Goal: Task Accomplishment & Management: Manage account settings

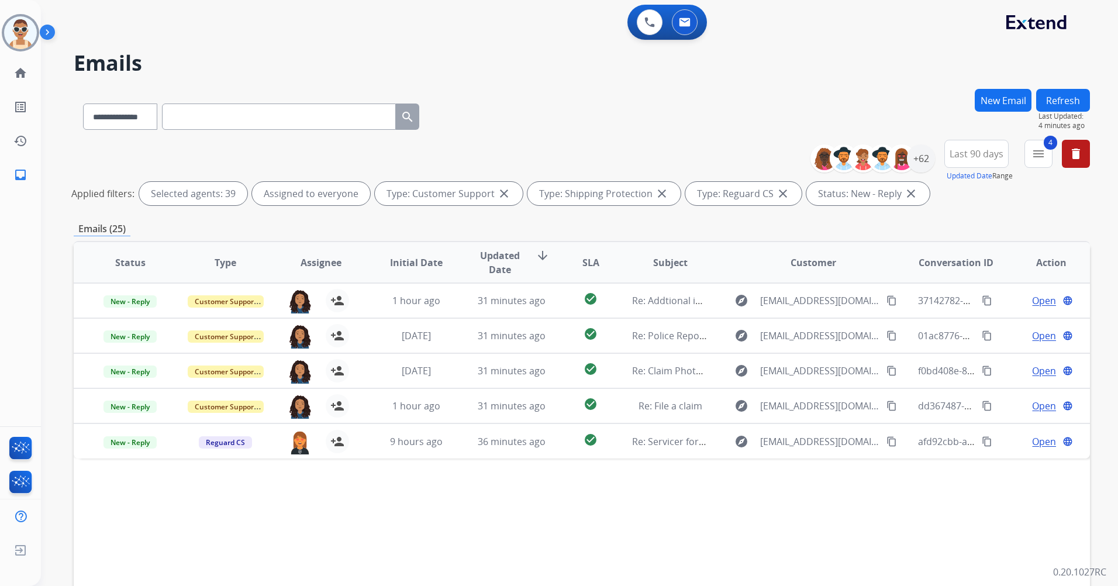
select select "**********"
click at [920, 156] on div "+62" at bounding box center [921, 158] width 28 height 28
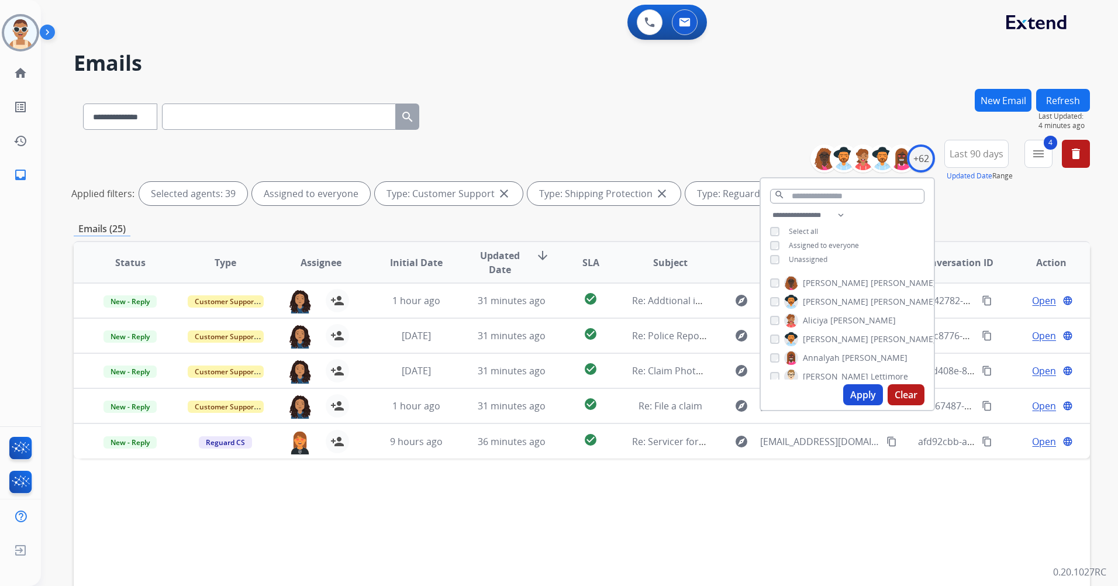
click at [852, 395] on button "Apply" at bounding box center [863, 394] width 40 height 21
select select "*"
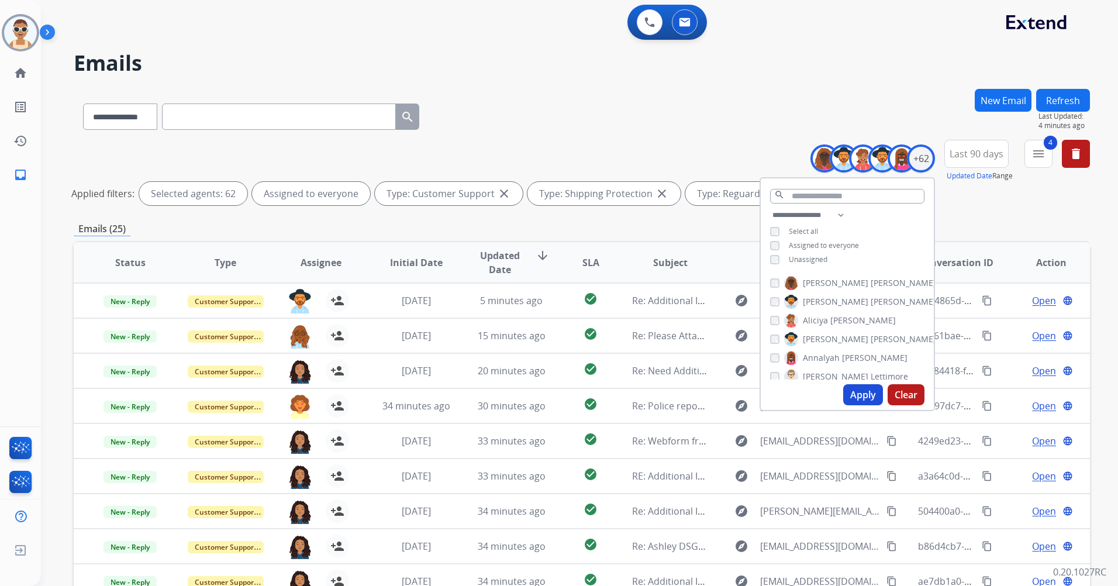
click at [986, 156] on span "Last 90 days" at bounding box center [977, 153] width 54 height 5
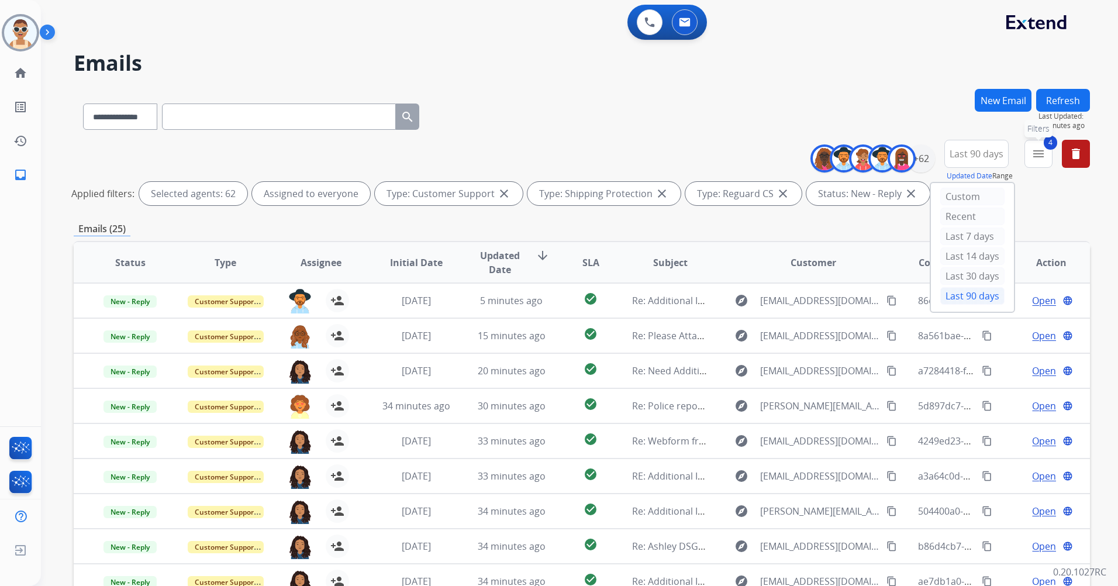
click at [1035, 161] on button "4 menu Filters" at bounding box center [1039, 154] width 28 height 28
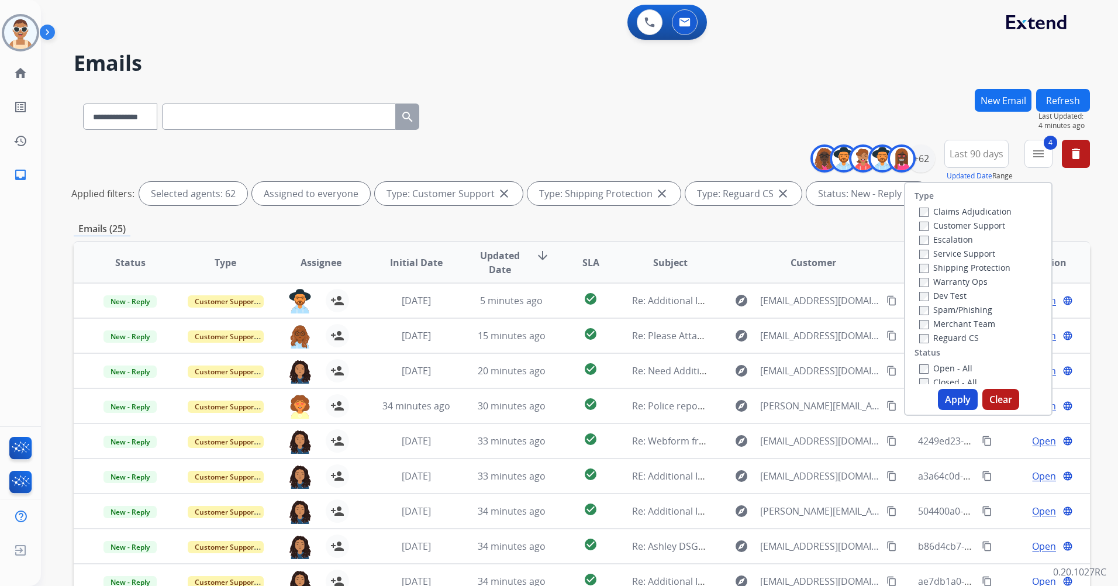
click at [947, 363] on label "Open - All" at bounding box center [945, 368] width 53 height 11
click at [963, 399] on button "Apply" at bounding box center [958, 399] width 40 height 21
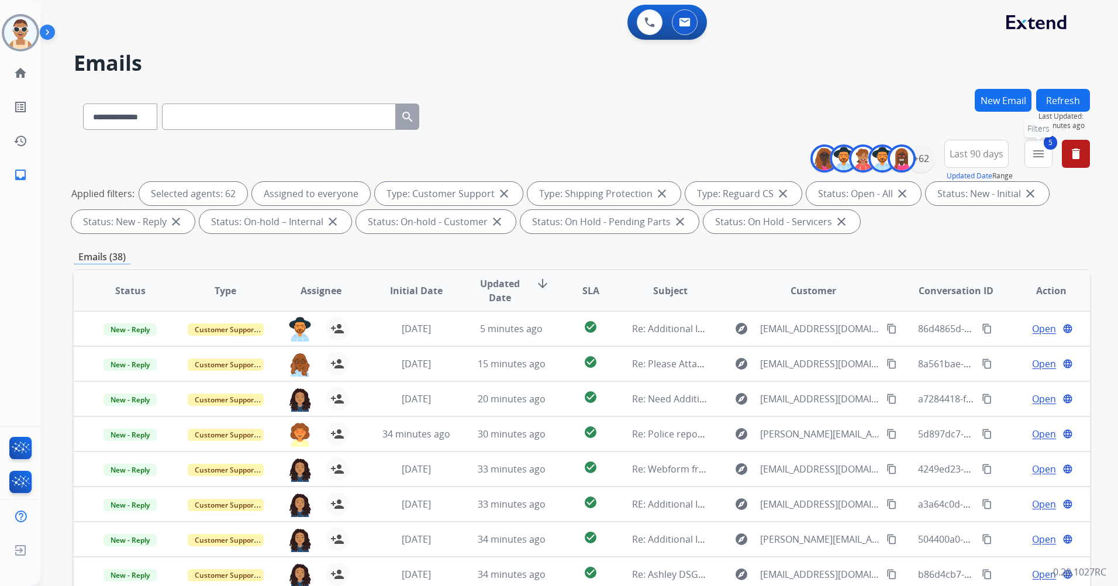
click at [1035, 156] on mat-icon "menu" at bounding box center [1039, 154] width 14 height 14
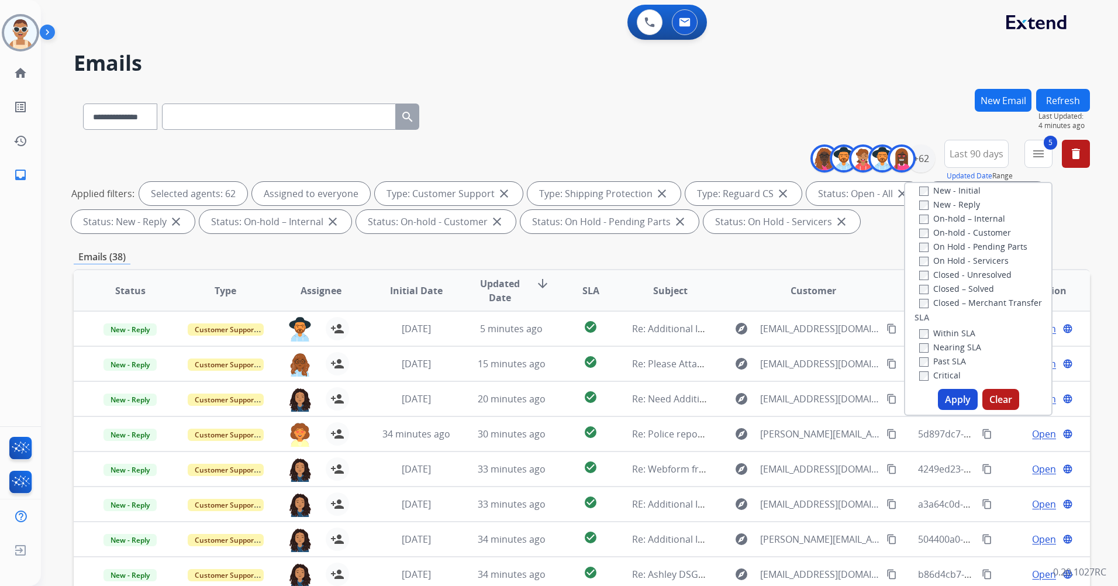
scroll to position [234, 0]
click at [960, 318] on label "Nearing SLA" at bounding box center [950, 318] width 62 height 11
click at [948, 320] on label "Nearing SLA" at bounding box center [950, 318] width 62 height 11
click at [945, 330] on label "Past SLA" at bounding box center [942, 333] width 47 height 11
click at [945, 340] on div "Critical" at bounding box center [950, 347] width 62 height 14
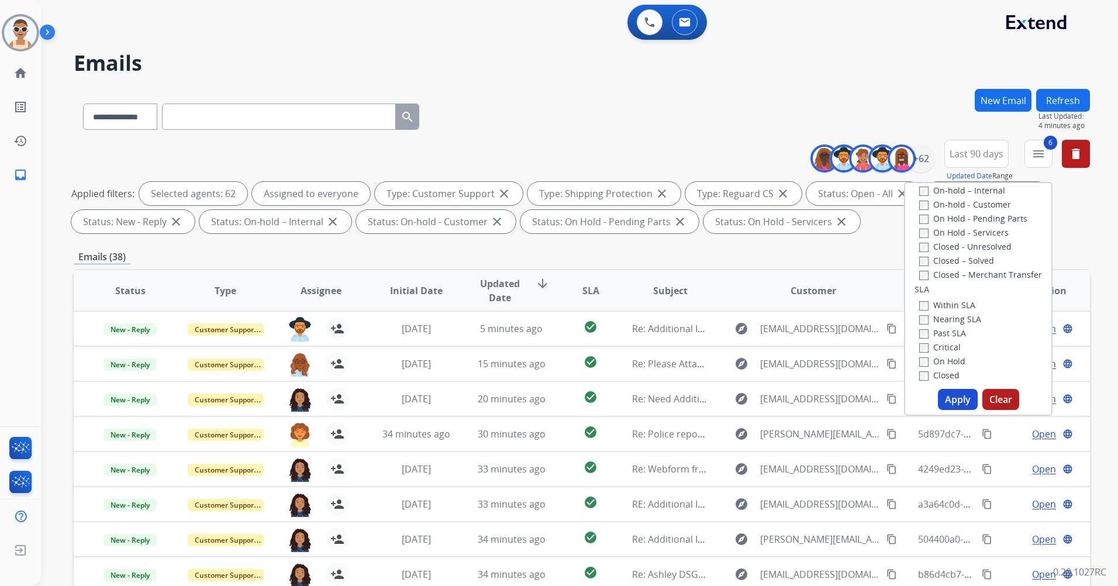
click at [944, 343] on label "Critical" at bounding box center [940, 347] width 42 height 11
click at [945, 389] on button "Apply" at bounding box center [958, 399] width 40 height 21
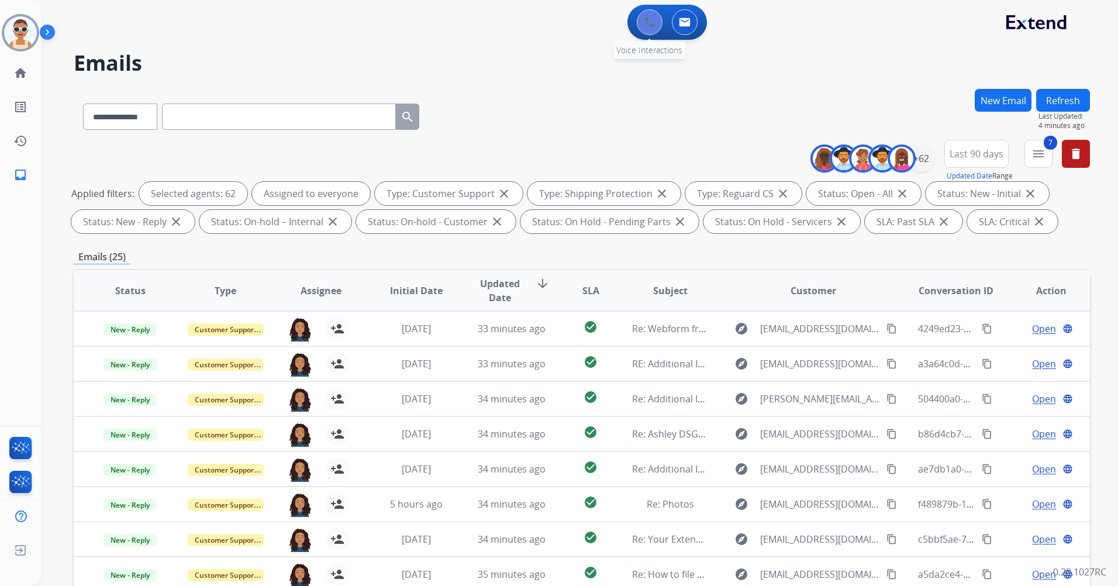
click at [646, 30] on button at bounding box center [650, 22] width 26 height 26
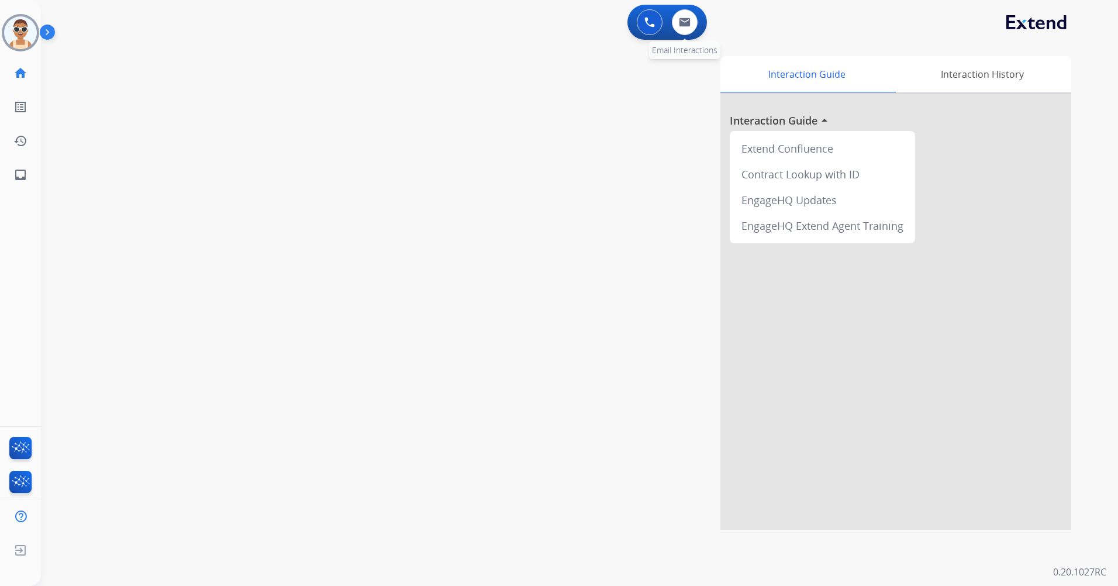
click at [697, 29] on div "0 Email Interactions" at bounding box center [684, 22] width 35 height 26
click at [692, 18] on button at bounding box center [685, 22] width 26 height 26
select select "**********"
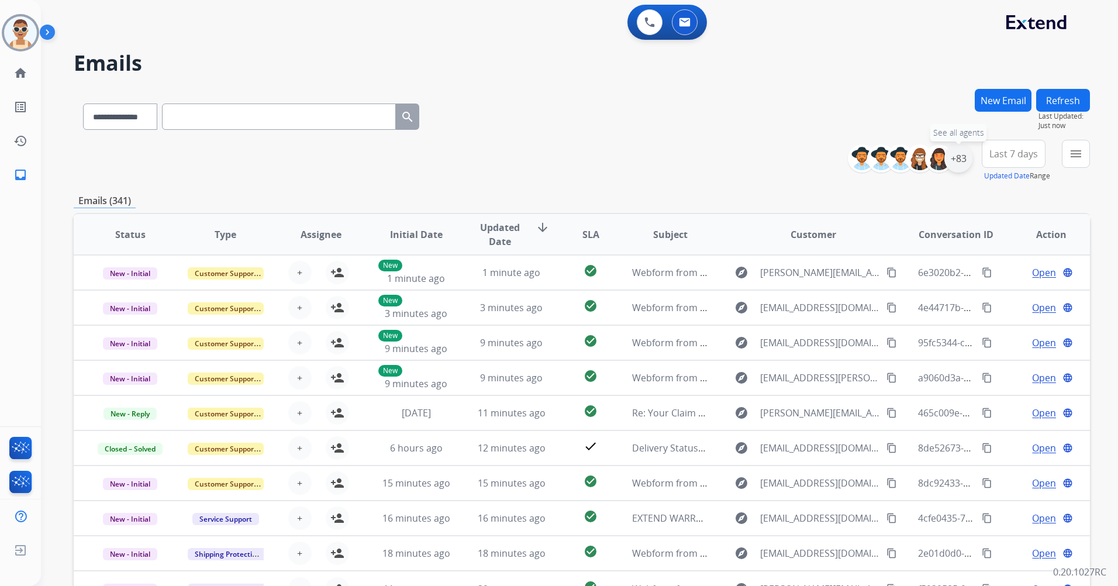
click at [960, 161] on div "+83" at bounding box center [959, 158] width 28 height 28
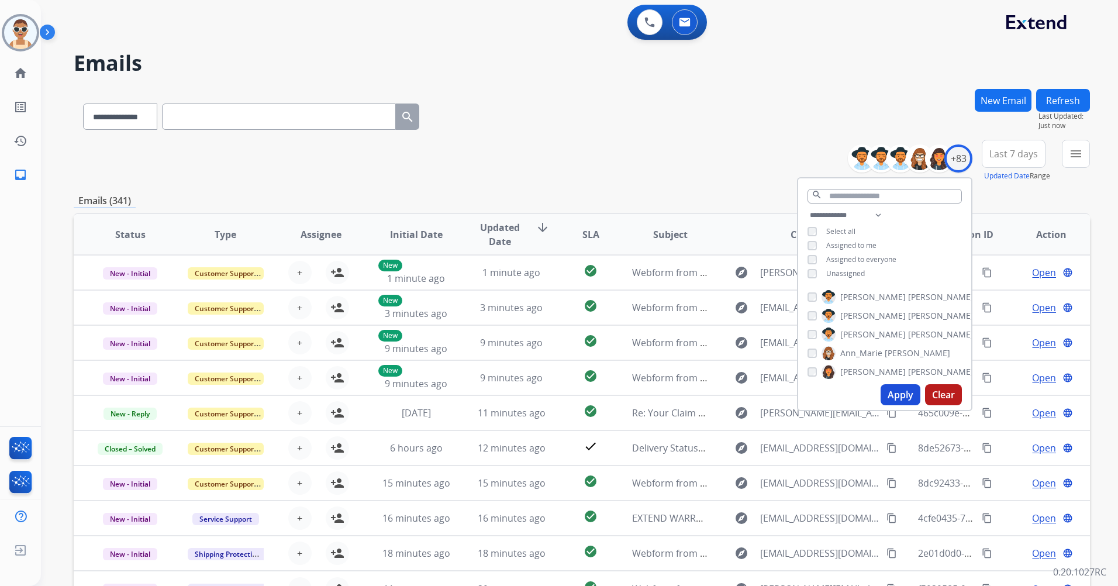
click at [858, 247] on span "Assigned to me" at bounding box center [851, 245] width 50 height 10
click at [897, 393] on button "Apply" at bounding box center [901, 394] width 40 height 21
click at [1008, 156] on span "Last 7 days" at bounding box center [1014, 153] width 49 height 5
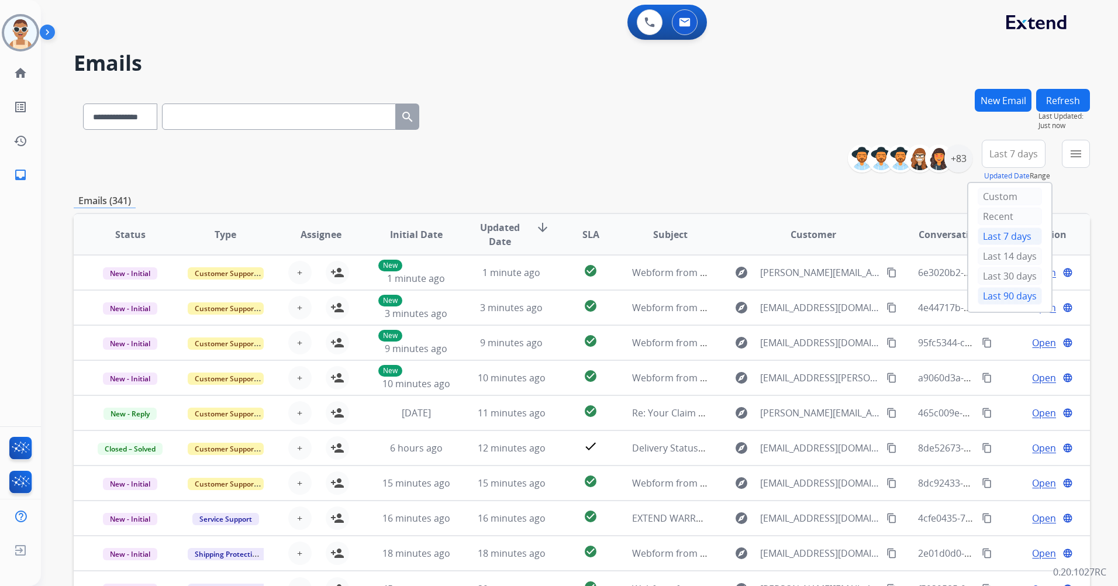
click at [1004, 299] on div "Last 90 days" at bounding box center [1010, 296] width 64 height 18
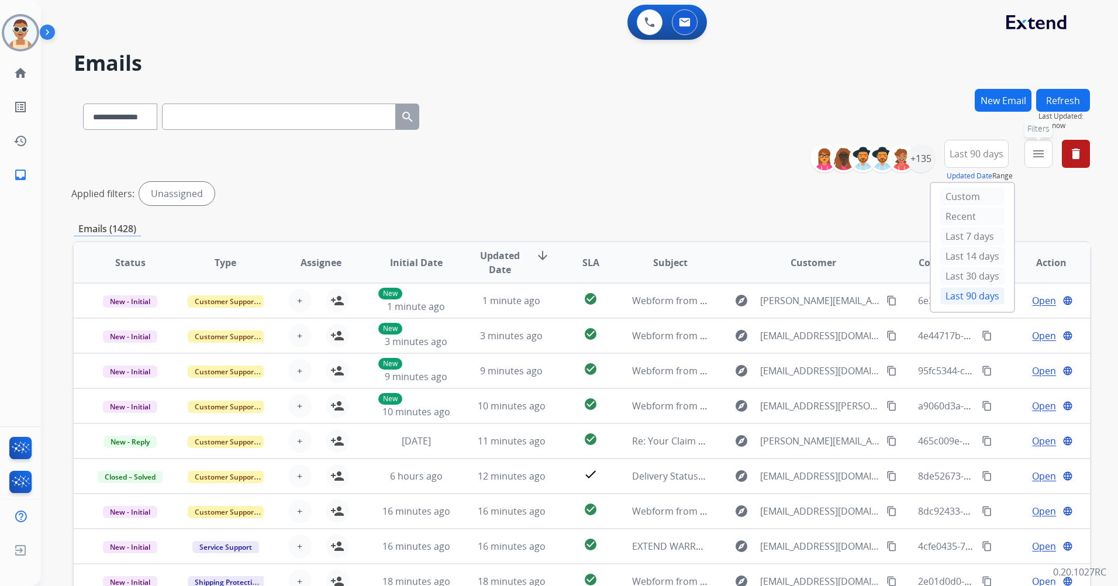
click at [1038, 159] on mat-icon "menu" at bounding box center [1039, 154] width 14 height 14
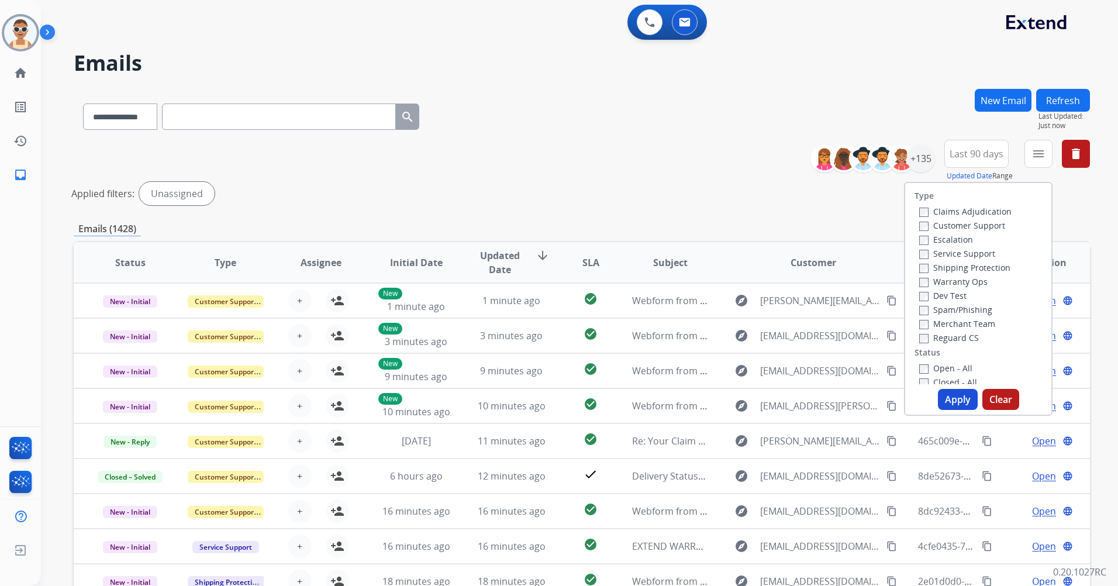
click at [961, 227] on label "Customer Support" at bounding box center [962, 225] width 86 height 11
click at [964, 264] on label "Shipping Protection" at bounding box center [964, 267] width 91 height 11
click at [964, 338] on label "Reguard CS" at bounding box center [949, 337] width 60 height 11
click at [948, 367] on label "Open - All" at bounding box center [945, 368] width 53 height 11
click at [947, 396] on button "Apply" at bounding box center [958, 399] width 40 height 21
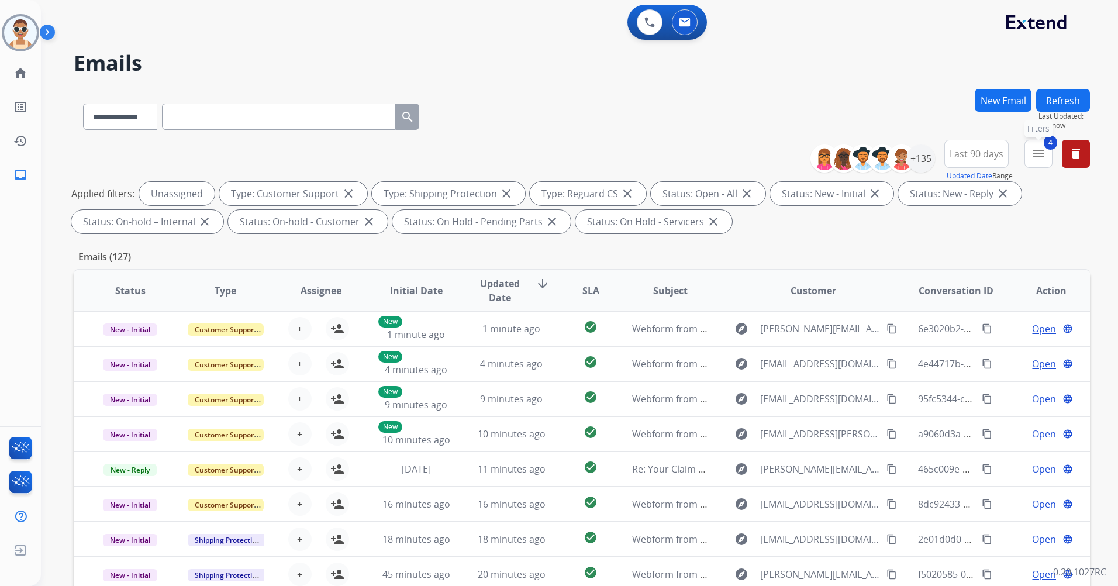
click at [1047, 164] on button "4 menu Filters" at bounding box center [1039, 154] width 28 height 28
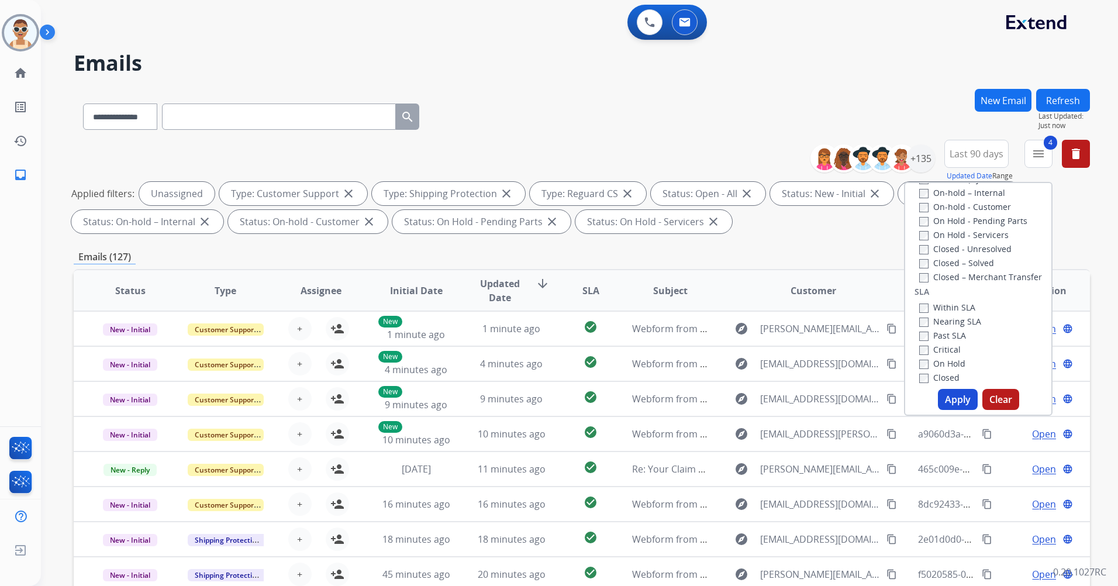
scroll to position [292, 0]
click at [943, 277] on label "Past SLA" at bounding box center [942, 274] width 47 height 11
click at [947, 289] on label "Critical" at bounding box center [940, 288] width 42 height 11
click at [957, 394] on button "Apply" at bounding box center [958, 399] width 40 height 21
